Goal: Check status: Check status

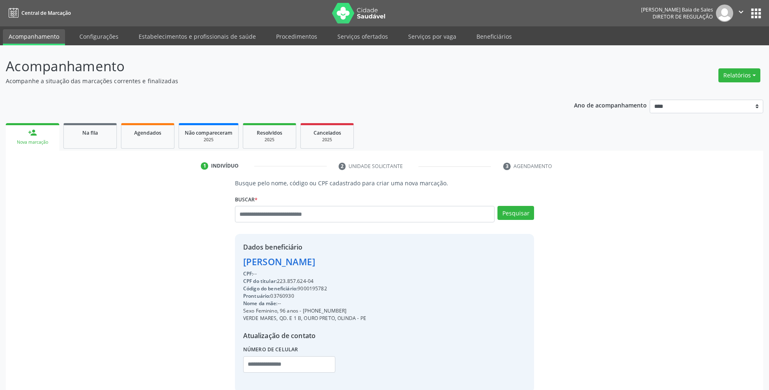
click at [35, 209] on div "Busque pelo nome, código ou CPF cadastrado para criar uma nova marcação. [GEOGR…" at bounding box center [385, 285] width 746 height 213
click at [440, 35] on link "Serviços por vaga" at bounding box center [432, 36] width 60 height 14
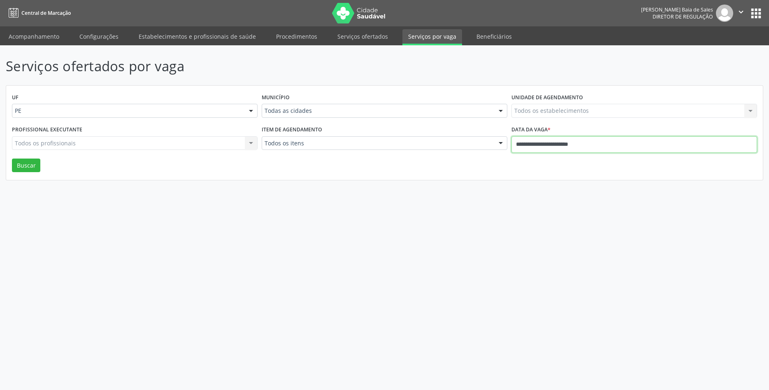
click at [549, 139] on input "**********" at bounding box center [634, 144] width 246 height 16
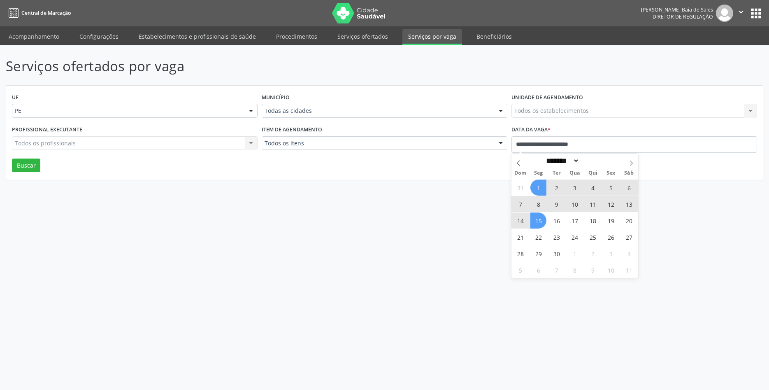
click at [539, 221] on span "15" at bounding box center [538, 220] width 16 height 16
type input "**********"
click at [634, 159] on span at bounding box center [631, 160] width 14 height 14
select select "*"
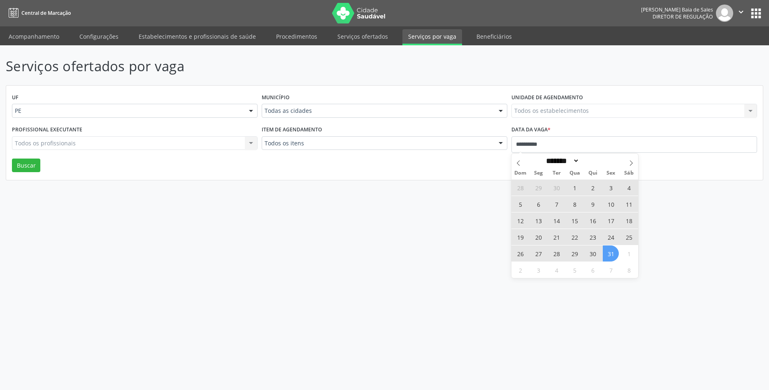
click at [598, 254] on span "30" at bounding box center [593, 253] width 16 height 16
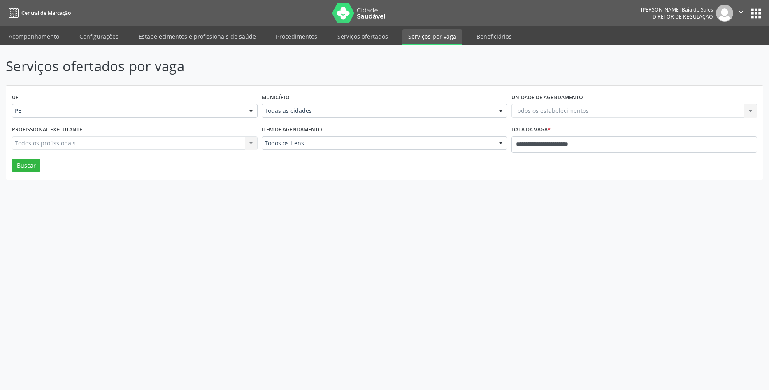
click at [25, 176] on div "UF PE PE Nenhum resultado encontrado para: " " Não há nenhuma opção para ser ex…" at bounding box center [384, 133] width 757 height 95
click at [26, 165] on button "Buscar" at bounding box center [26, 165] width 28 height 14
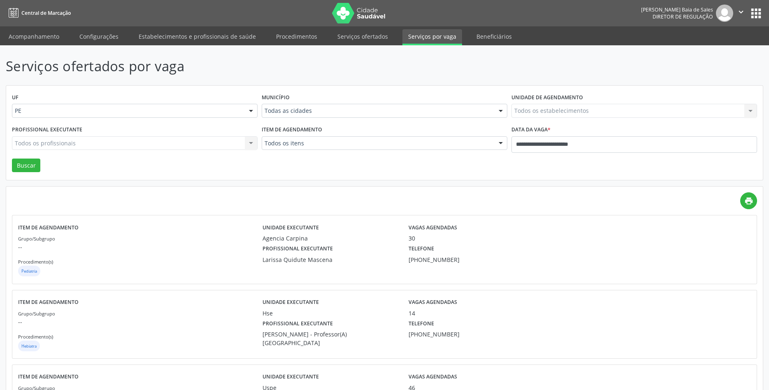
click at [751, 205] on icon "print" at bounding box center [748, 200] width 9 height 9
